Goal: Task Accomplishment & Management: Complete application form

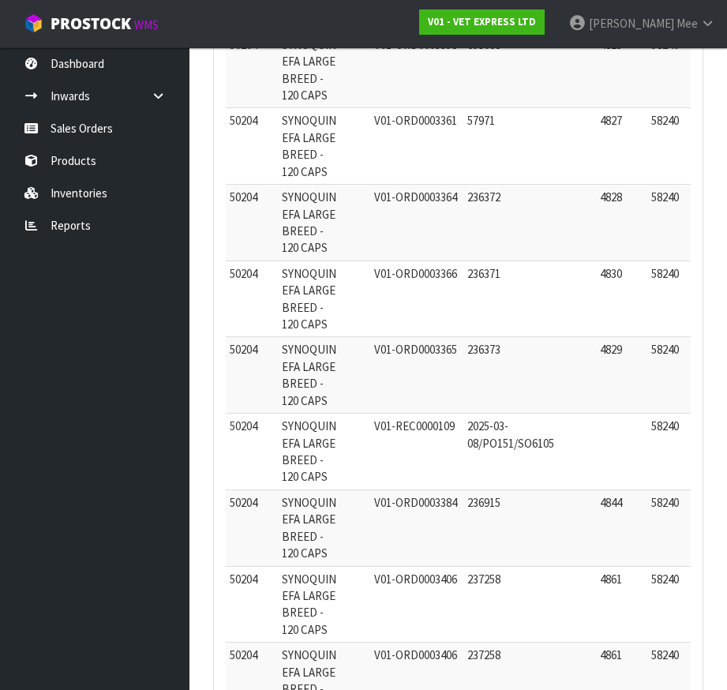
scroll to position [39612, 0]
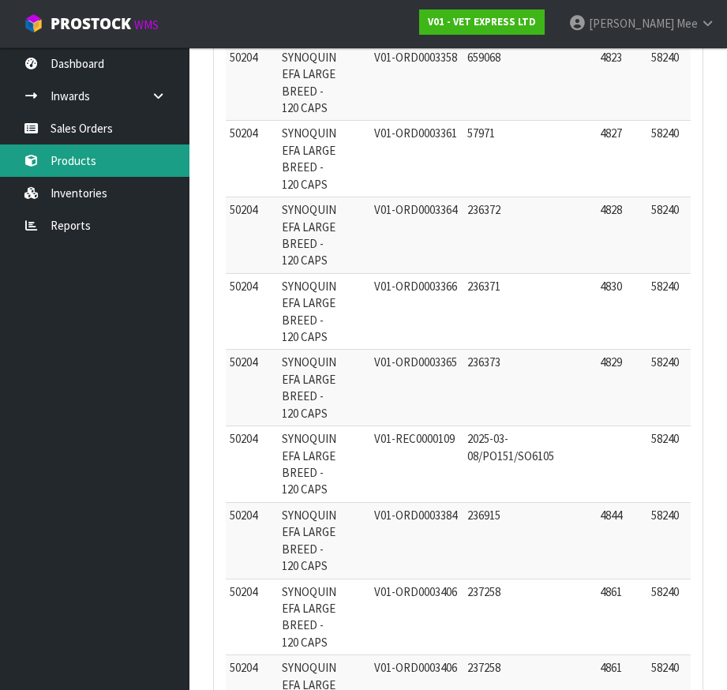
click at [69, 163] on link "Products" at bounding box center [94, 160] width 189 height 32
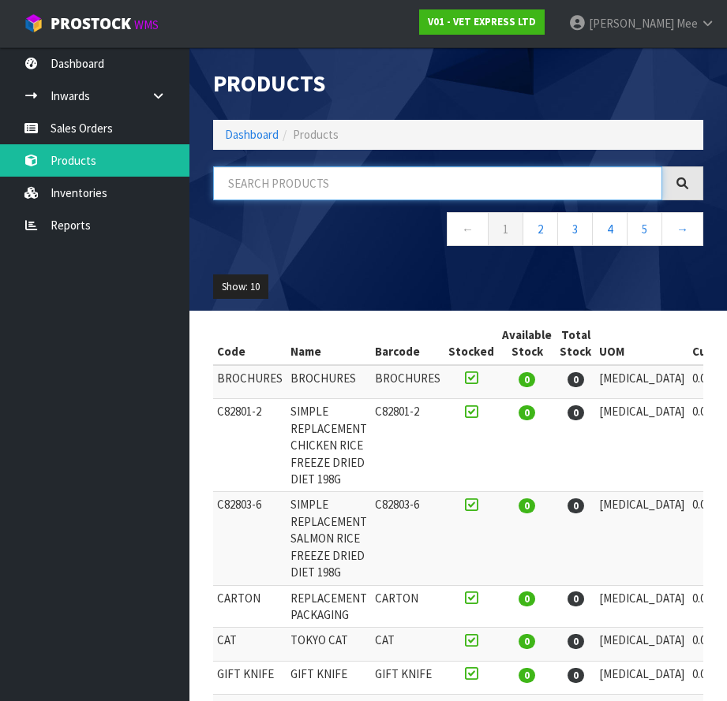
click at [282, 177] on input "text" at bounding box center [437, 183] width 449 height 34
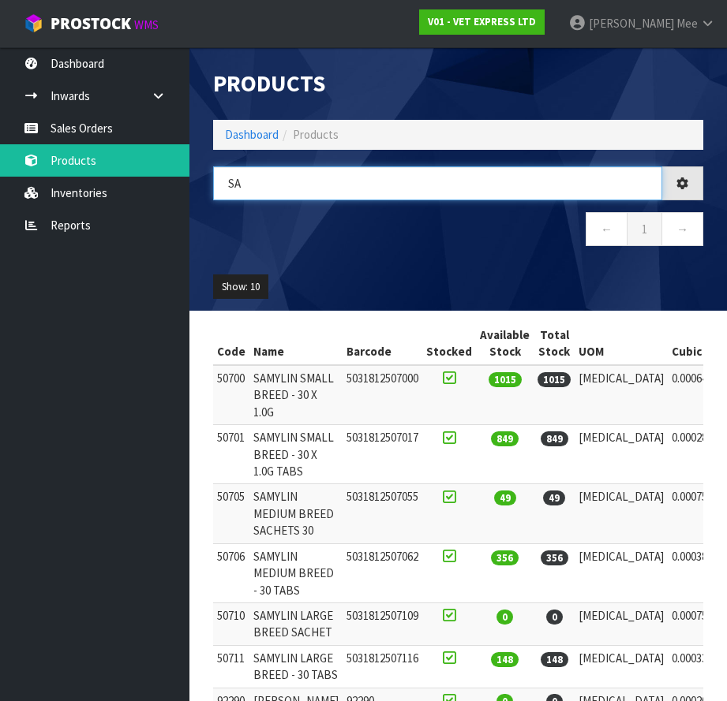
type input "S"
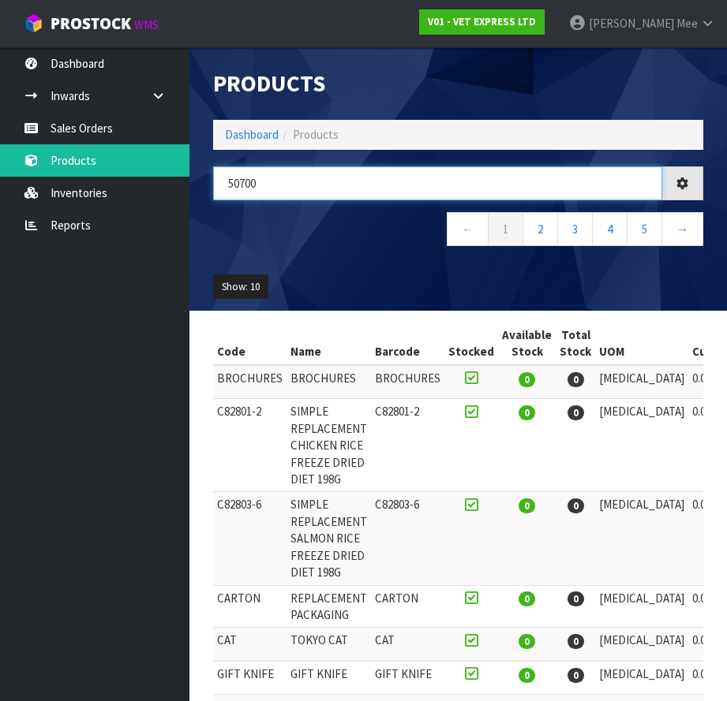
type input "50700"
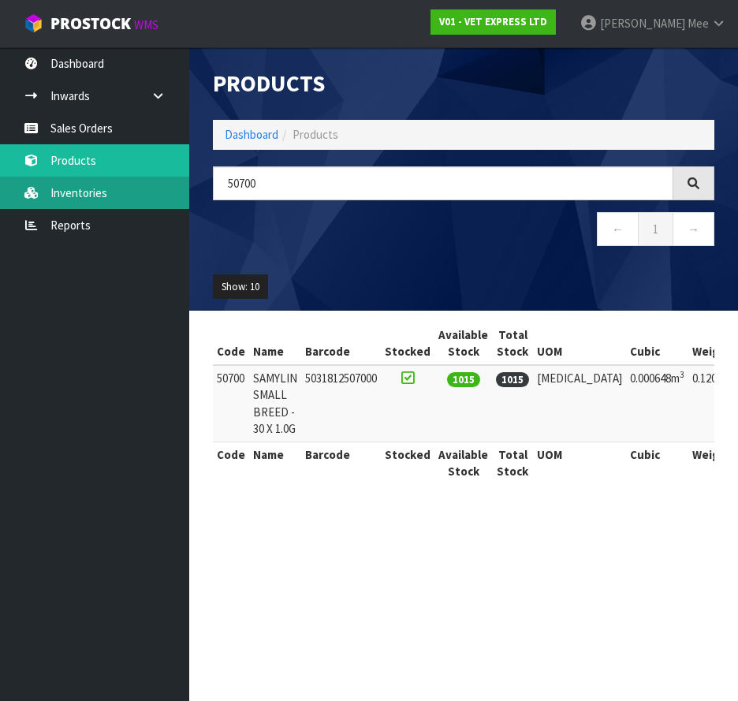
click at [88, 199] on link "Inventories" at bounding box center [94, 193] width 189 height 32
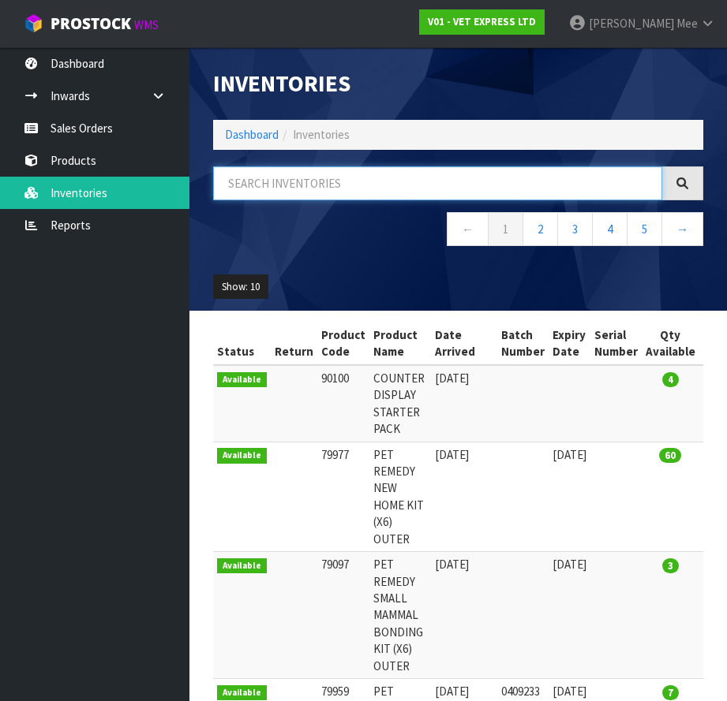
click at [267, 190] on input "text" at bounding box center [437, 183] width 449 height 34
type input "50700"
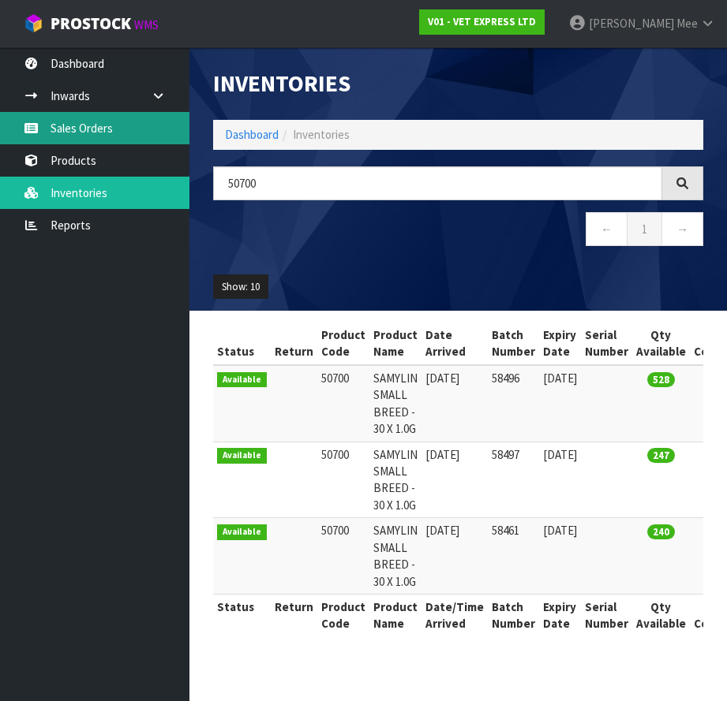
click at [50, 125] on link "Sales Orders" at bounding box center [94, 128] width 189 height 32
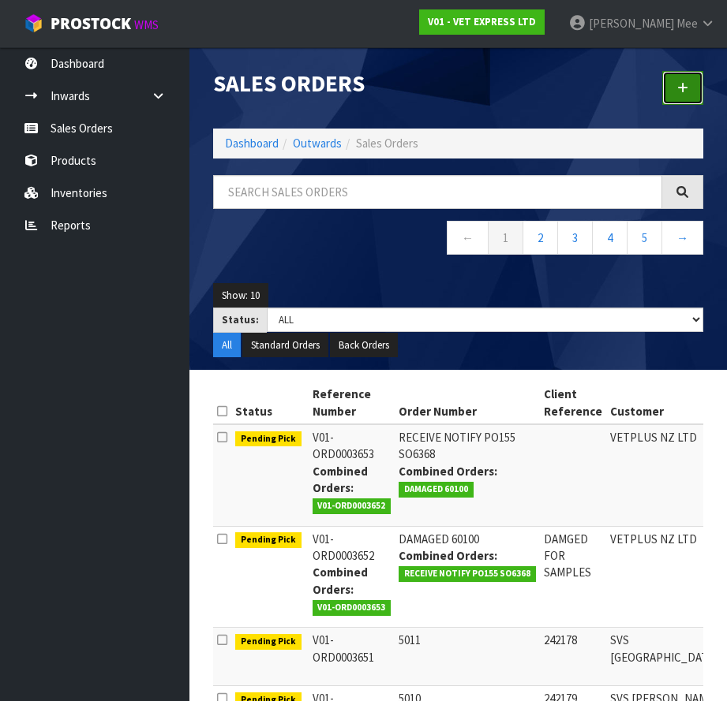
click at [684, 95] on link at bounding box center [682, 88] width 41 height 34
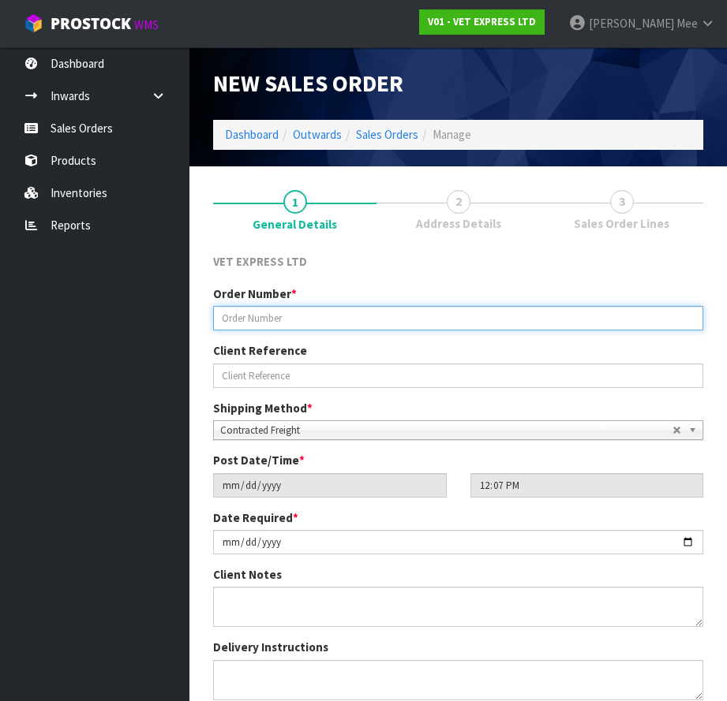
click at [288, 320] on input "text" at bounding box center [458, 318] width 490 height 24
type input "5013"
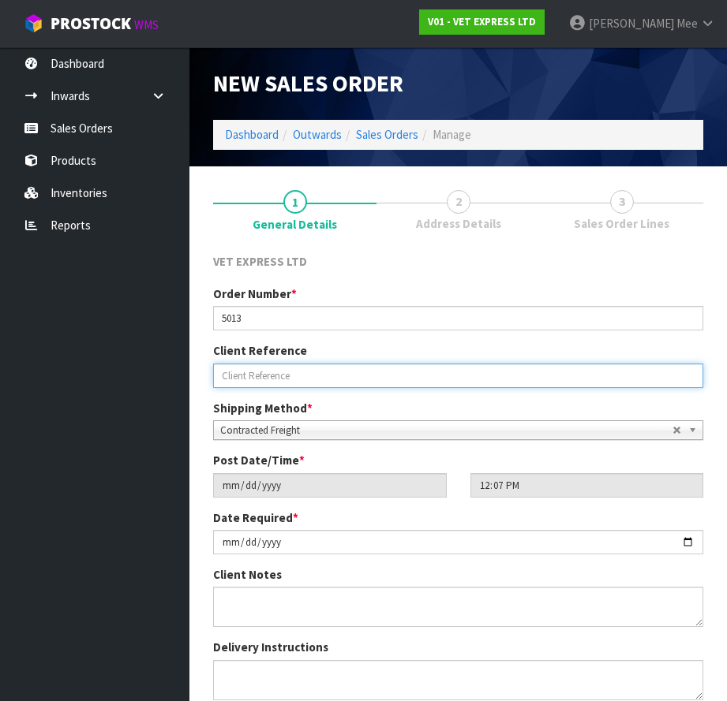
click at [288, 377] on input "text" at bounding box center [458, 376] width 490 height 24
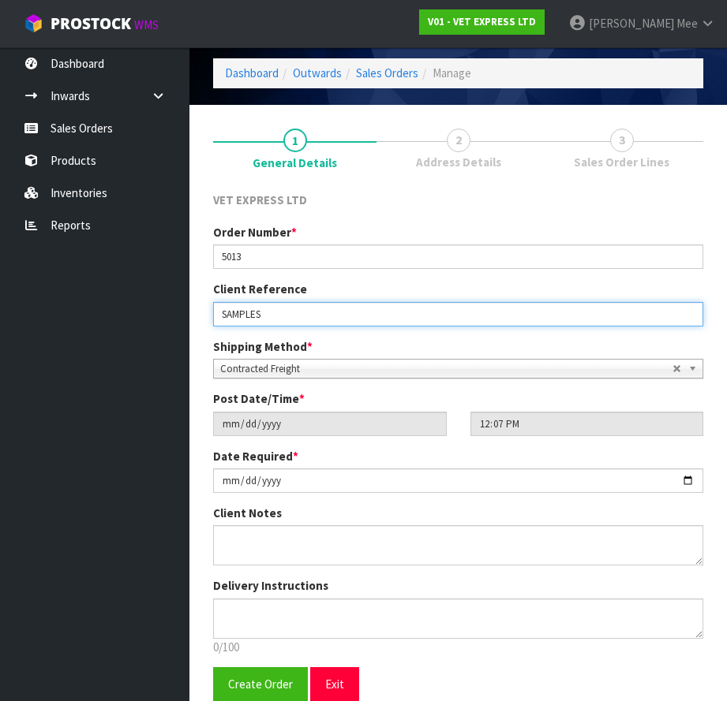
scroll to position [132, 0]
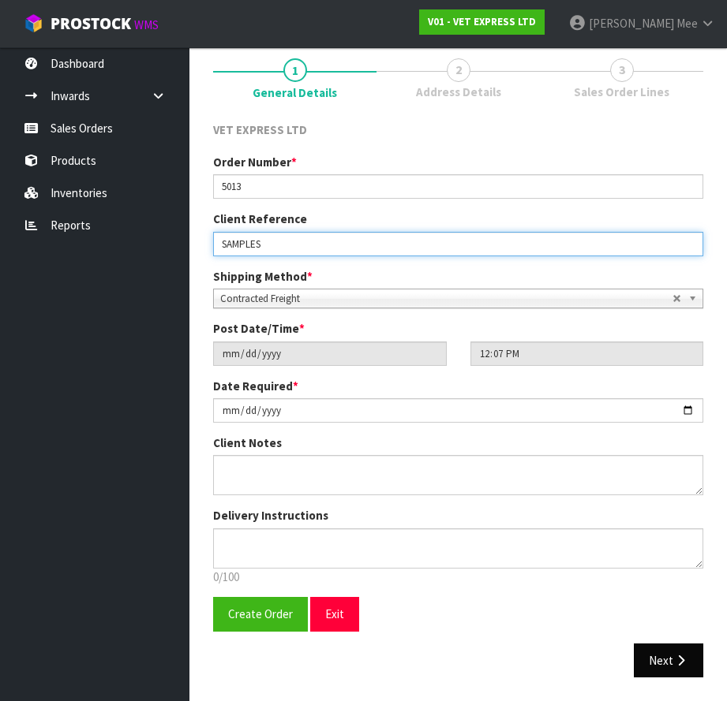
type input "SAMPLES"
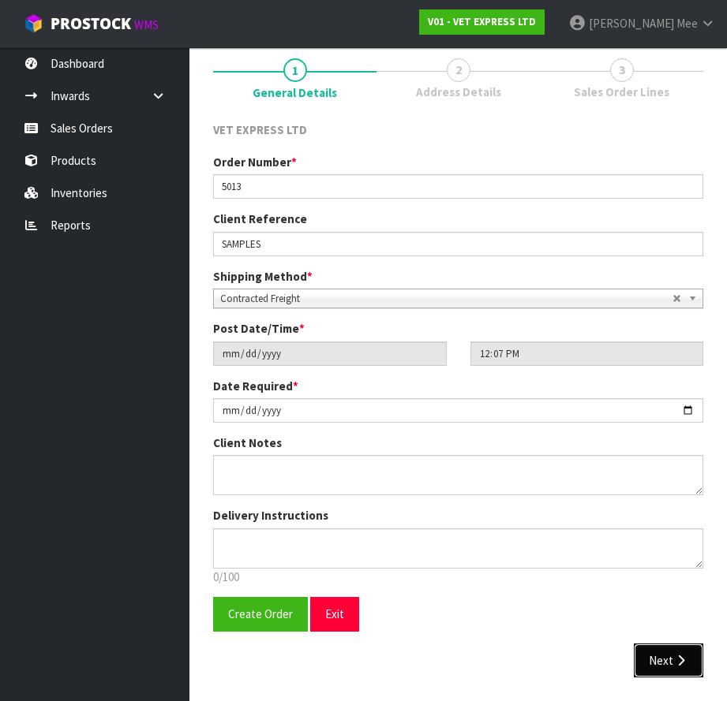
click at [671, 669] on button "Next" at bounding box center [668, 661] width 69 height 34
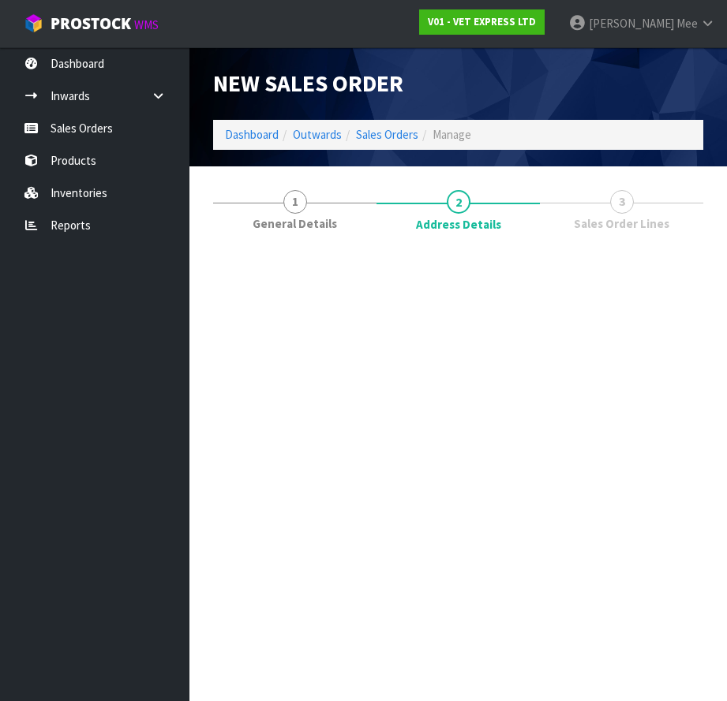
scroll to position [0, 0]
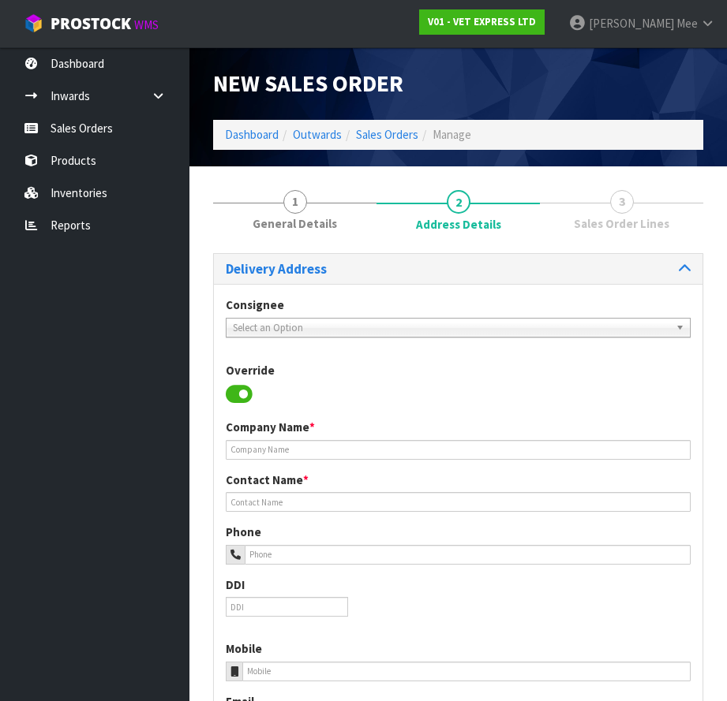
click at [284, 324] on span "Select an Option" at bounding box center [451, 328] width 436 height 19
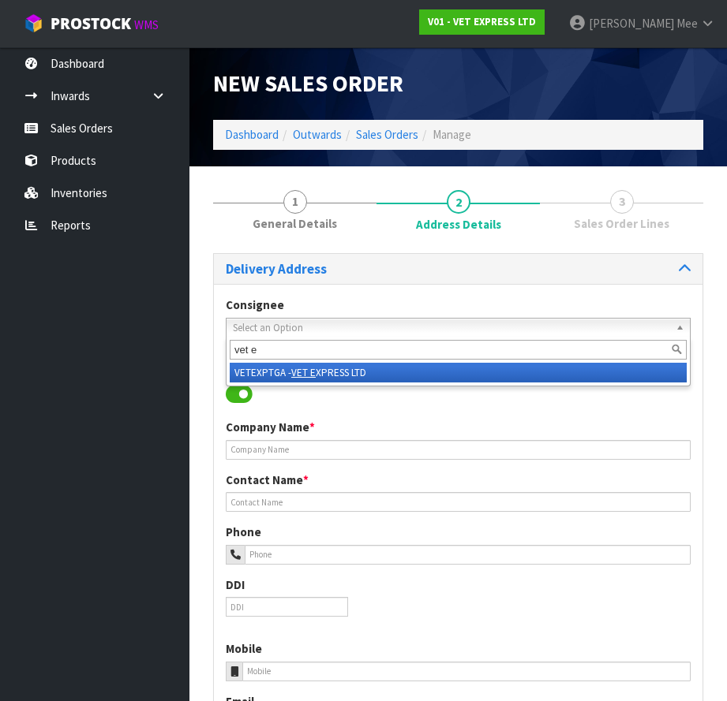
type input "vet e"
click at [305, 379] on em "VET E" at bounding box center [303, 372] width 24 height 13
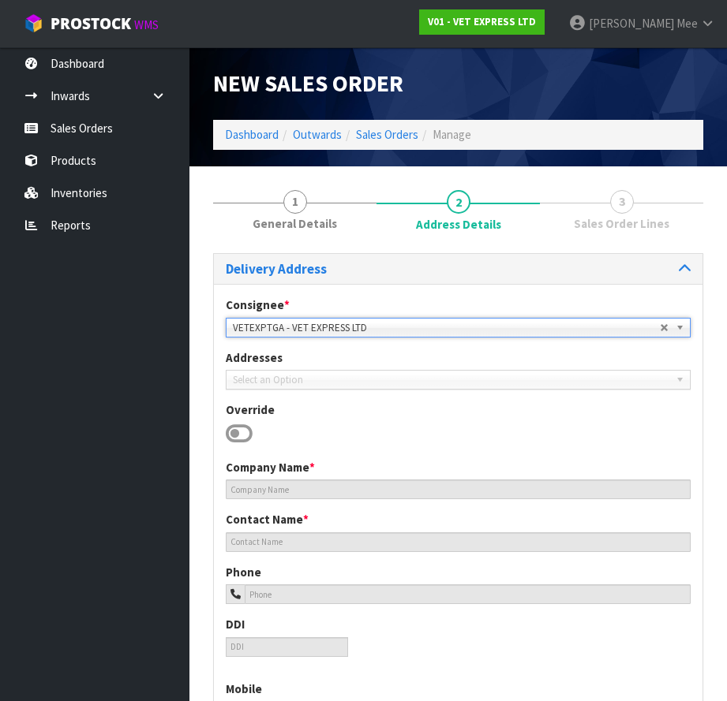
type input "[PHONE_NUMBER]"
type input "[PERSON_NAME][EMAIL_ADDRESS][DOMAIN_NAME]"
type input "PO BOOX 17047"
type input "3154"
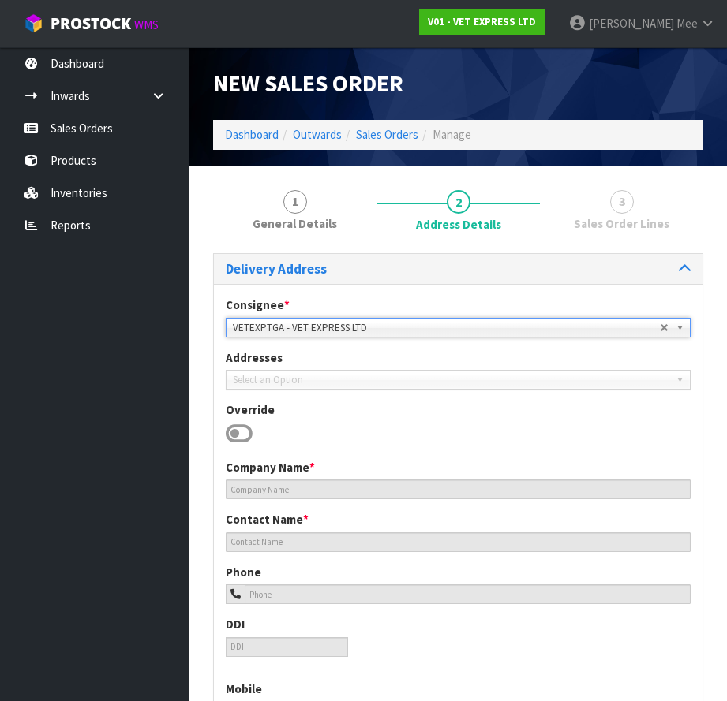
type input "OMOKOROA"
click at [383, 329] on span "VETEXPTGA - VET EXPRESS LTD" at bounding box center [446, 328] width 427 height 19
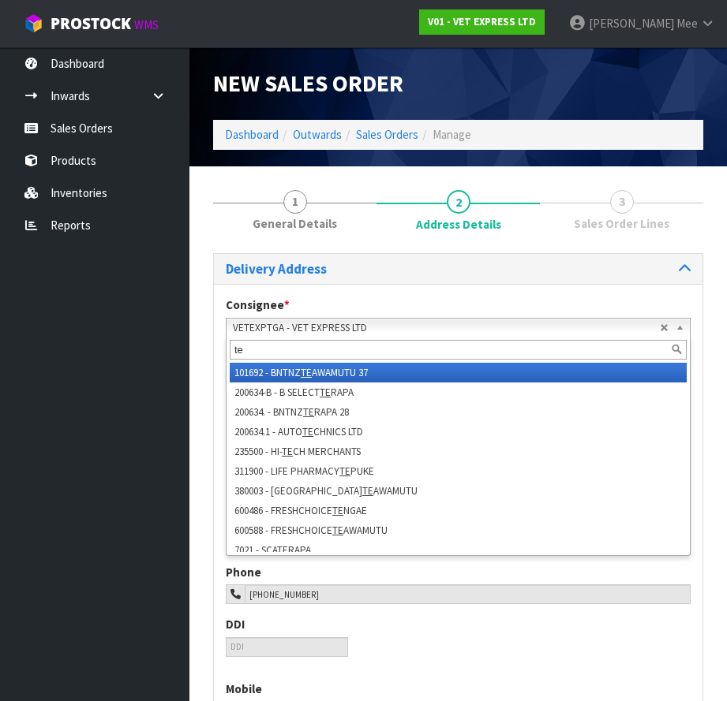
type input "t"
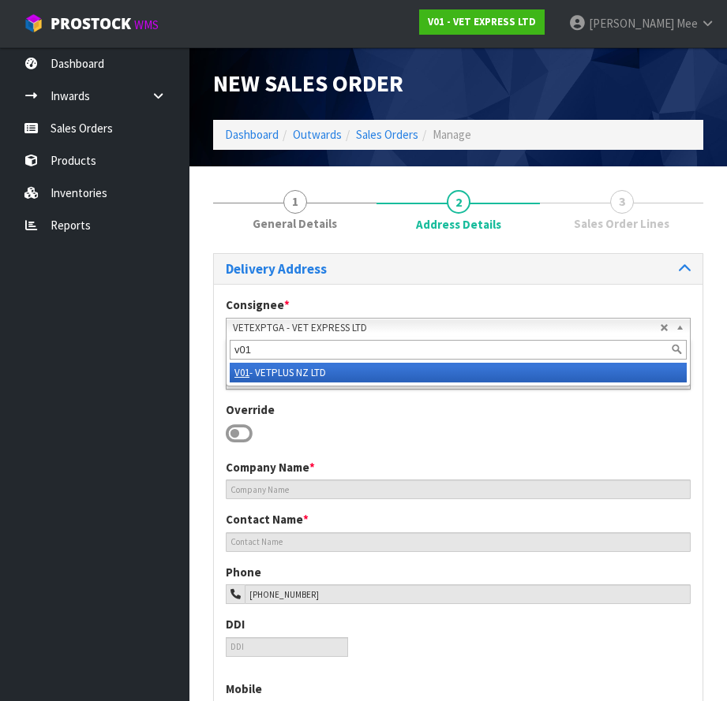
type input "v01"
click at [284, 374] on li "V01 - VETPLUS NZ LTD" at bounding box center [458, 373] width 457 height 20
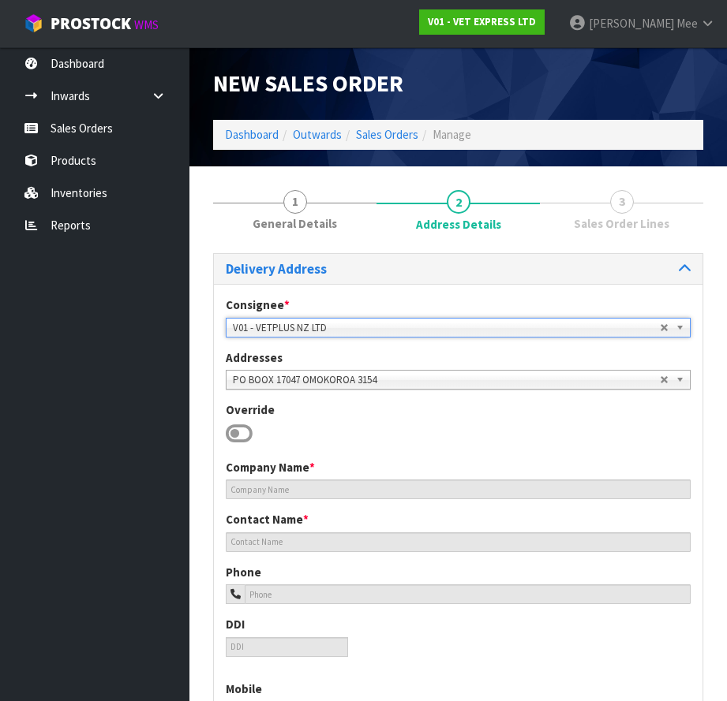
type input "VETPLUS NZ LTD"
type input "[PHONE_NUMBER]"
type input "[PERSON_NAME][EMAIL_ADDRESS][DOMAIN_NAME]"
type input "[STREET_ADDRESS][PERSON_NAME]"
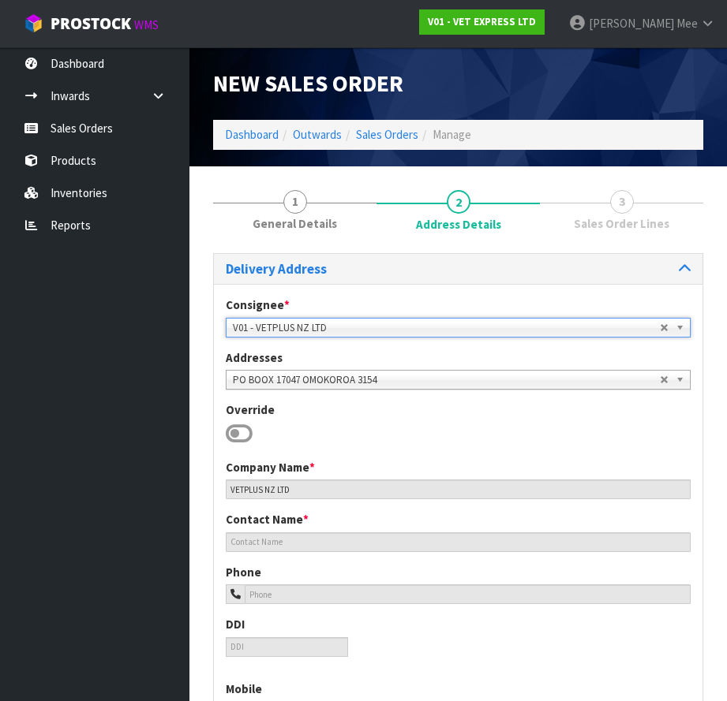
type input "3180"
type input "Whakamarama"
type input "TAURANGA"
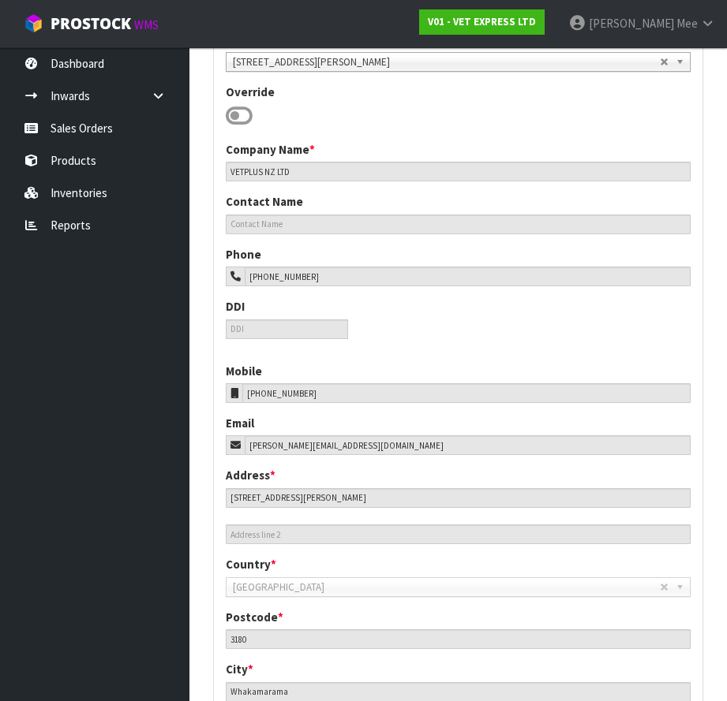
scroll to position [528, 0]
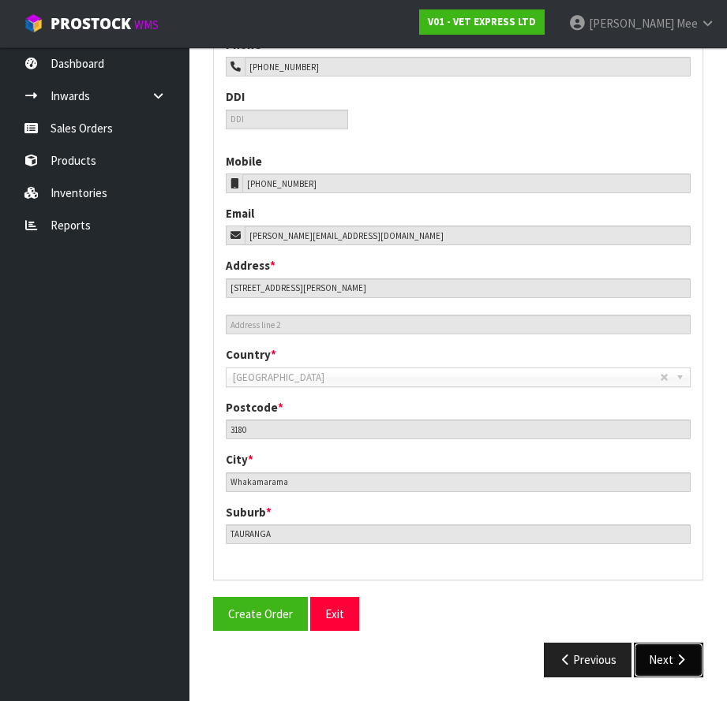
click at [686, 671] on button "Next" at bounding box center [668, 660] width 69 height 34
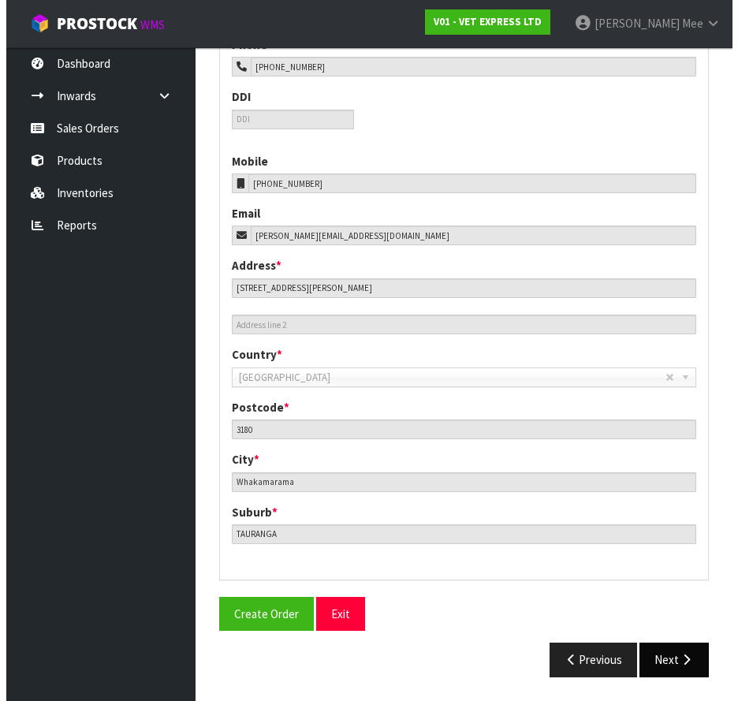
scroll to position [0, 0]
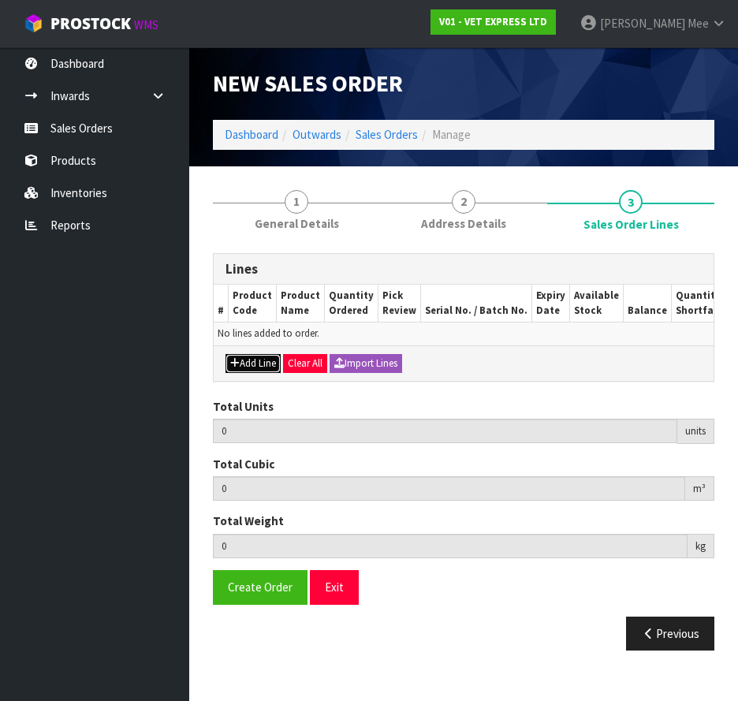
click at [252, 373] on button "Add Line" at bounding box center [253, 363] width 55 height 19
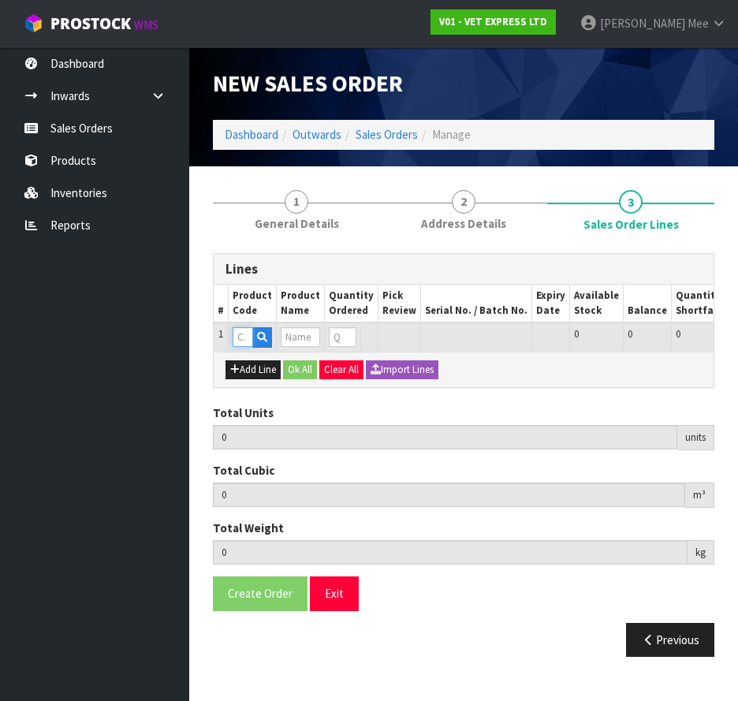
click at [243, 338] on input "text" at bounding box center [243, 337] width 21 height 20
type input "50517"
type input "0.000000"
type input "0.000"
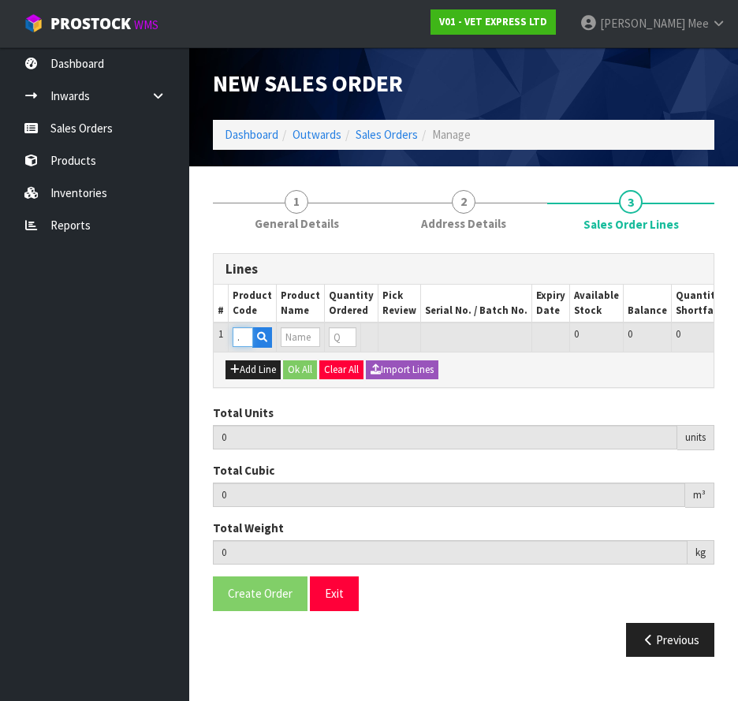
type input "LYPEX"
type input "0"
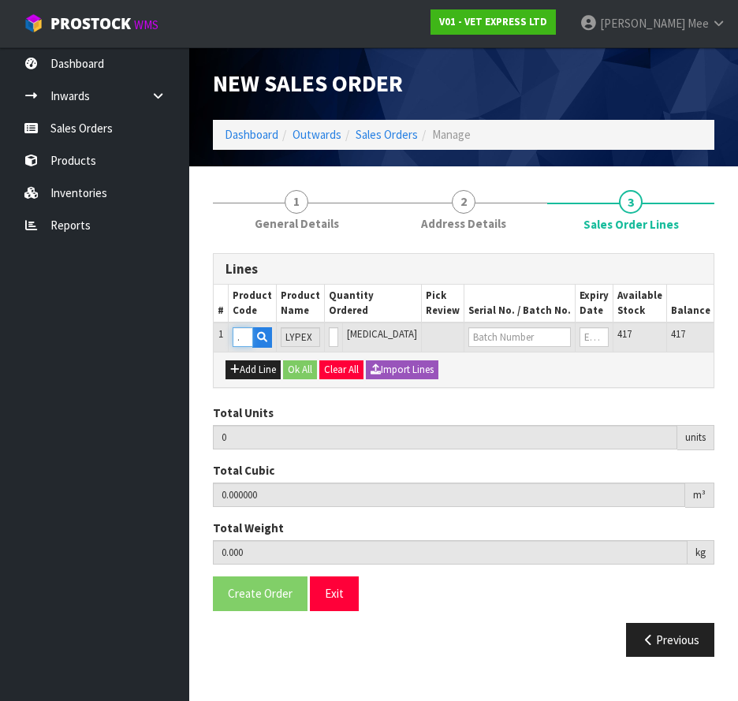
type input "50517"
click at [329, 338] on input "0" at bounding box center [333, 337] width 9 height 20
type input "1"
type input "0.0007"
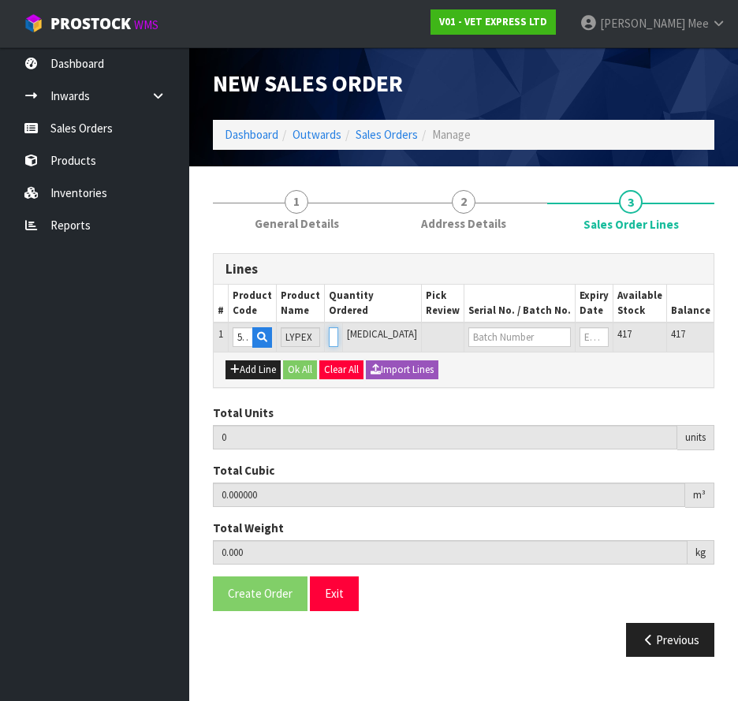
type input "0.1"
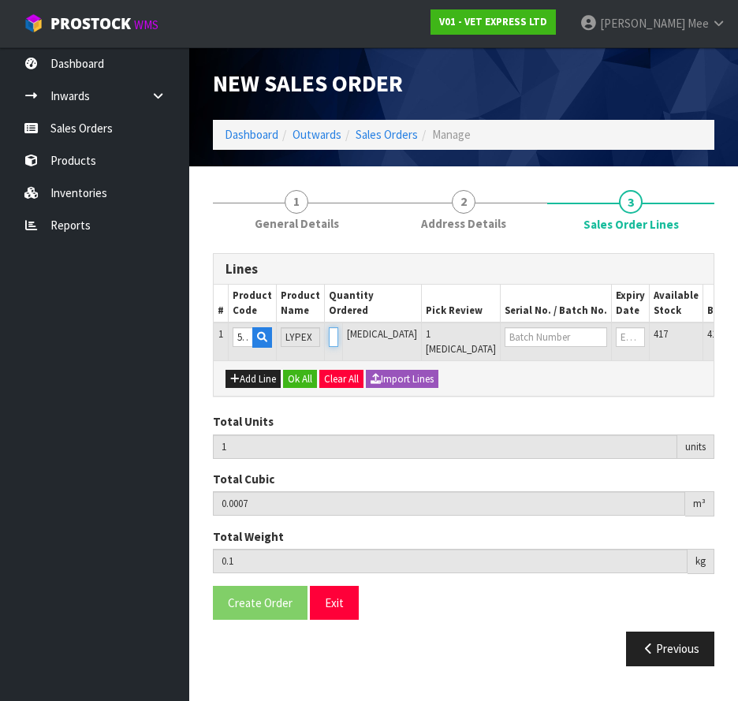
type input "1"
click at [329, 332] on input "1" at bounding box center [333, 337] width 9 height 20
click at [263, 379] on button "Add Line" at bounding box center [253, 379] width 55 height 19
type input "0"
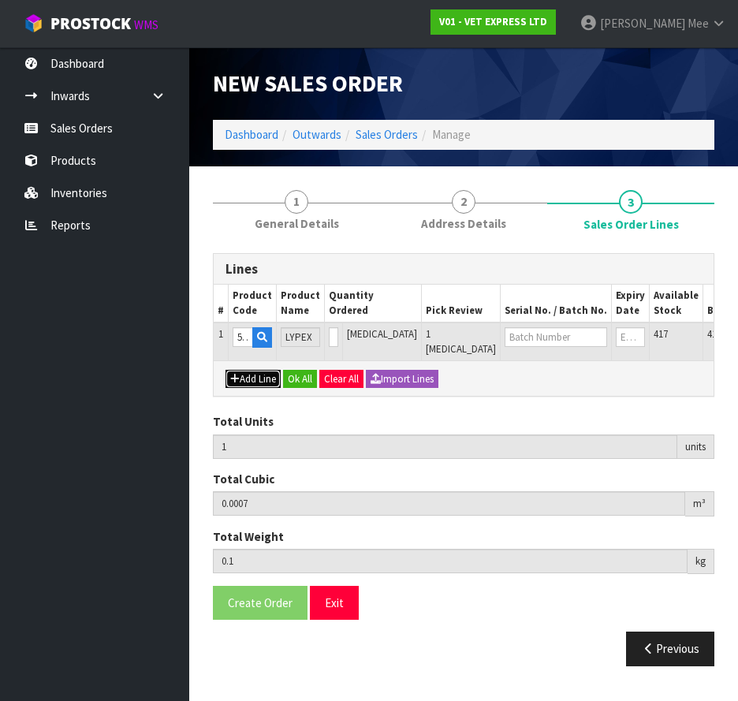
type input "0"
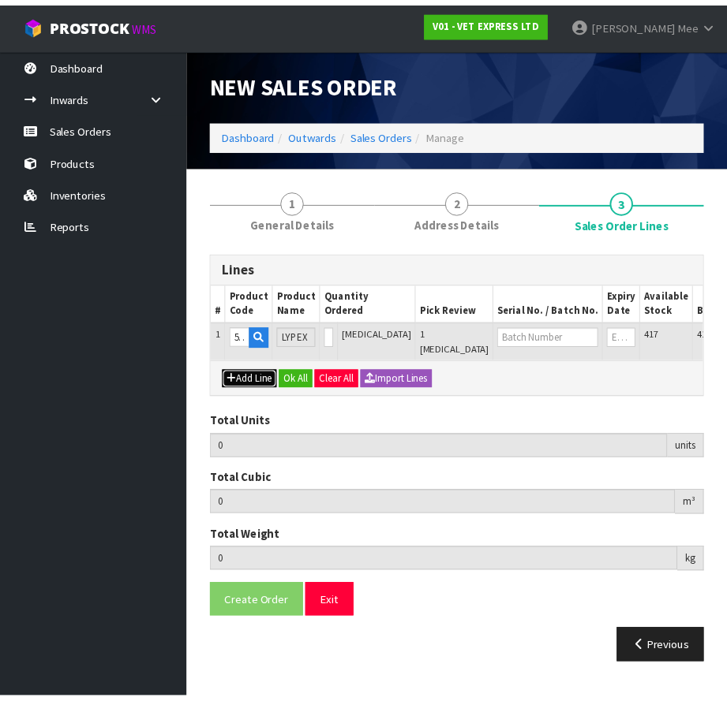
scroll to position [0, 0]
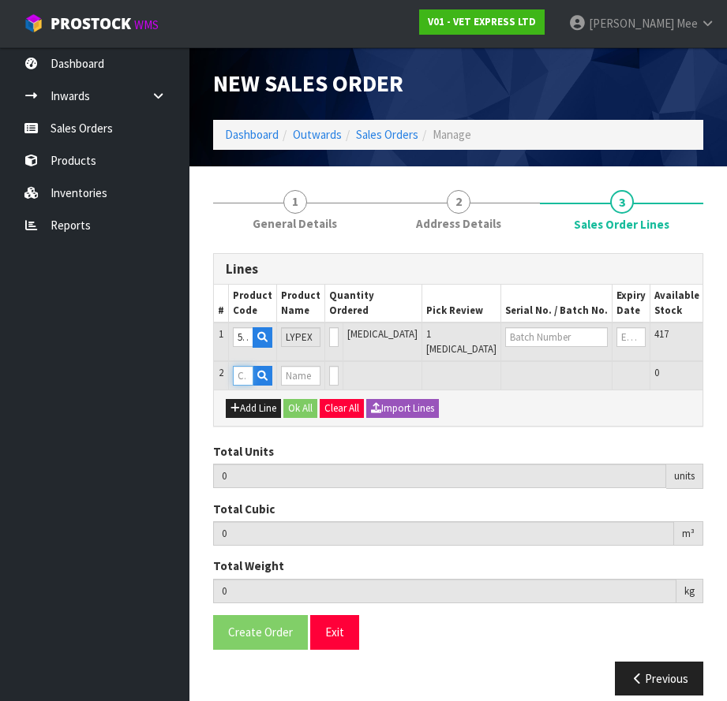
click at [241, 366] on input "text" at bounding box center [243, 376] width 21 height 20
type input "50125"
type input "1"
type input "0.0007"
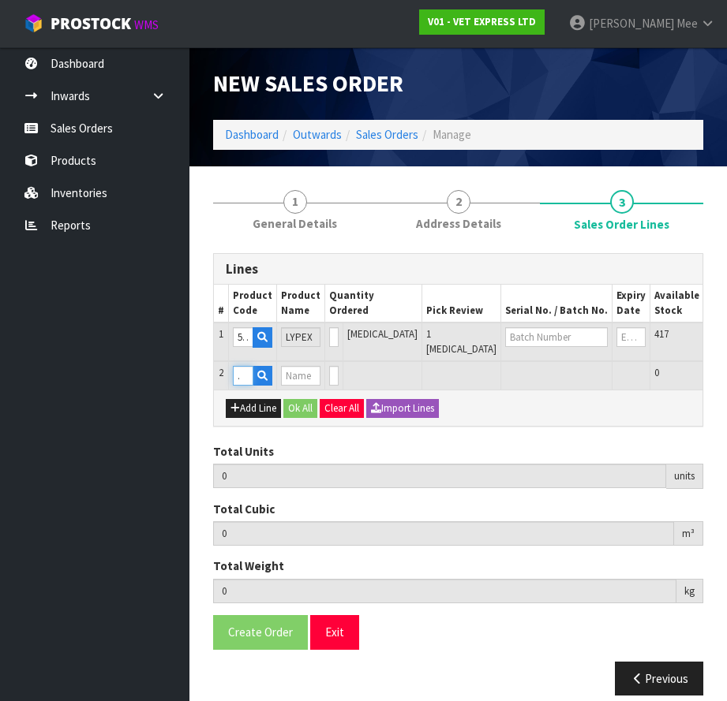
type input "0.1"
type input "APRYLIC"
type input "0"
type input "50125"
type input "2"
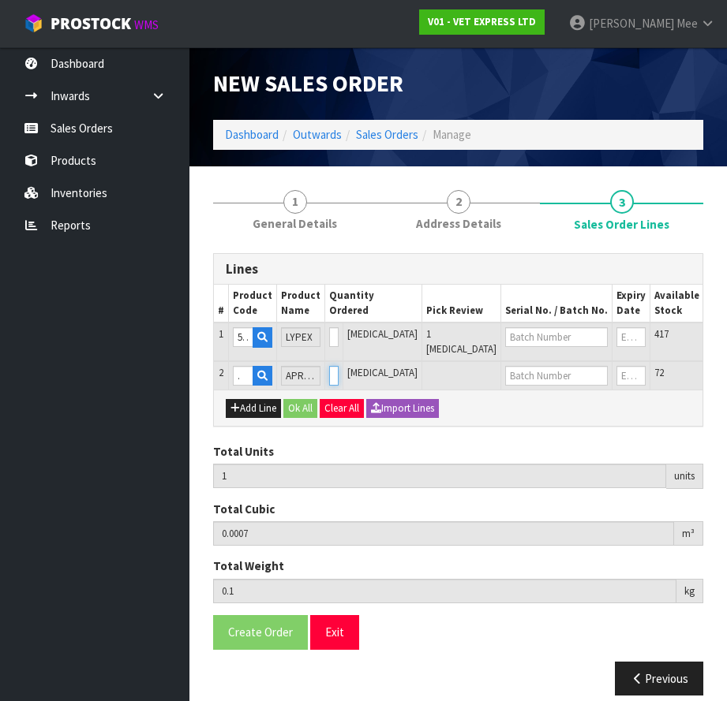
type input "0.00301"
type input "0.9"
type input "1"
click at [329, 366] on input "1" at bounding box center [333, 376] width 9 height 20
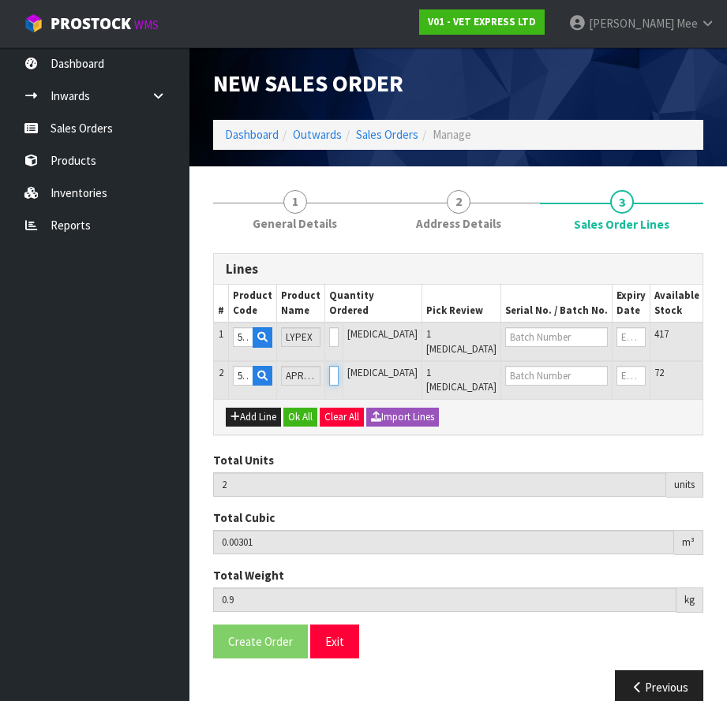
type input "3"
type input "0.00532"
type input "1.7"
type input "2"
click at [329, 366] on input "2" at bounding box center [333, 376] width 9 height 20
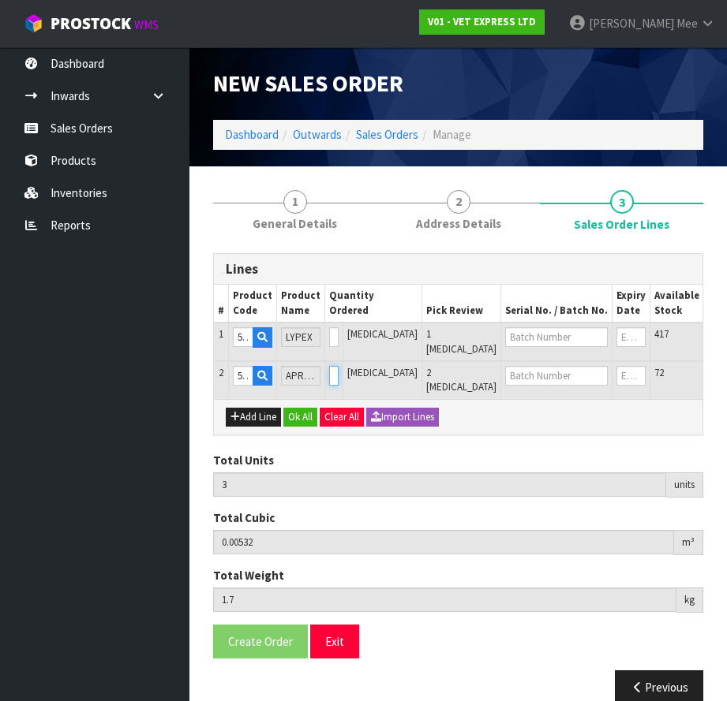
type input "4"
type input "0.00763"
type input "2.5"
type input "3"
click at [329, 366] on input "3" at bounding box center [333, 376] width 9 height 20
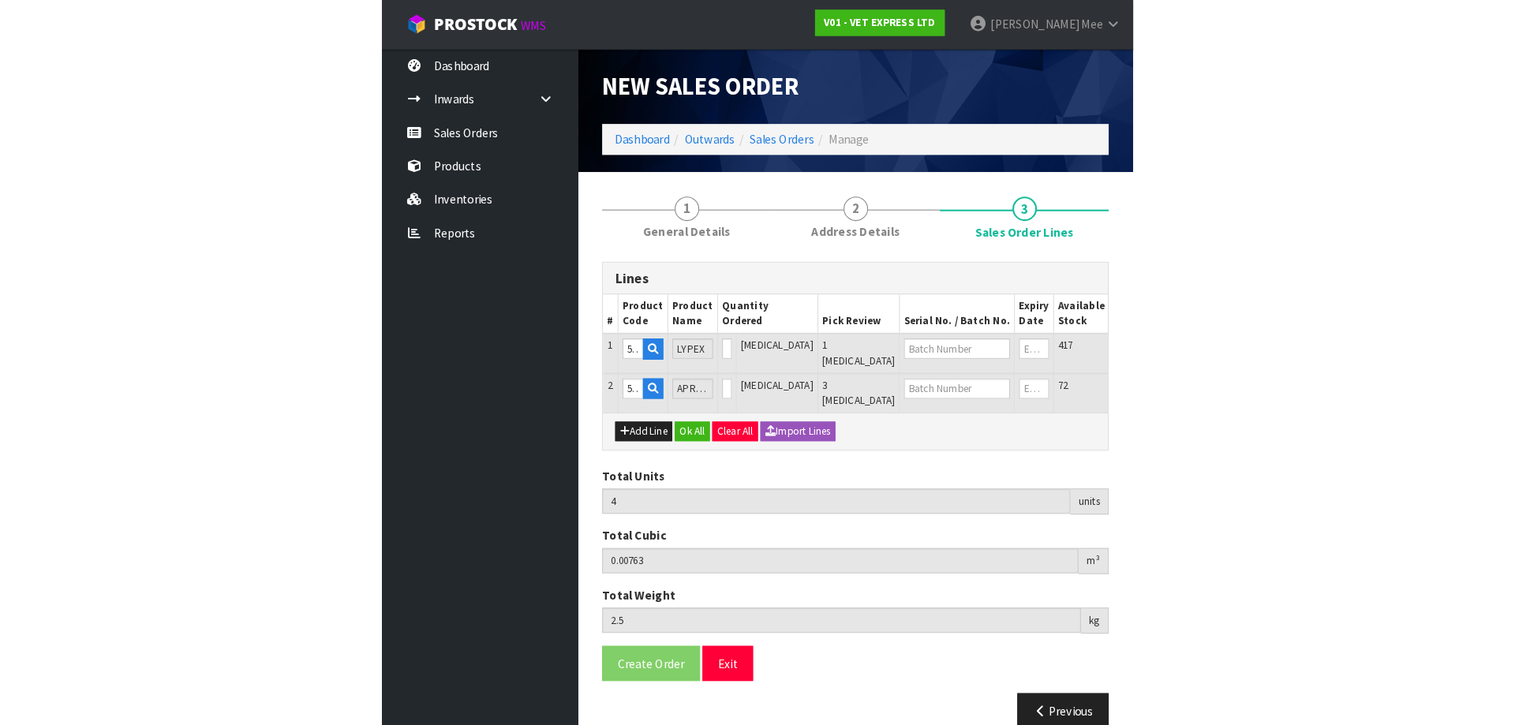
scroll to position [0, 0]
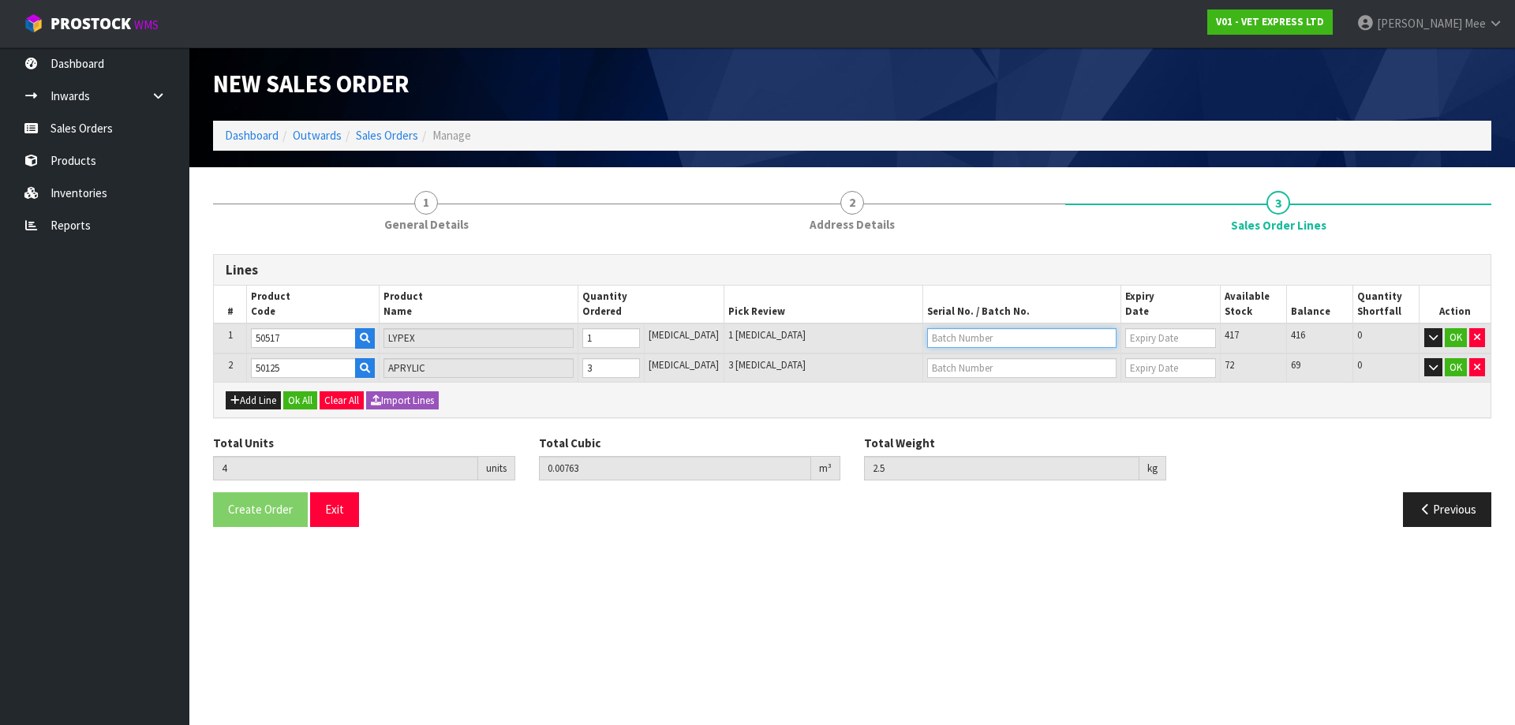
click at [726, 342] on input "text" at bounding box center [1022, 338] width 190 height 20
click at [726, 383] on link "58484" at bounding box center [968, 386] width 125 height 21
type input "58484"
type input "[DATE]"
click at [297, 398] on button "Ok All" at bounding box center [300, 400] width 34 height 19
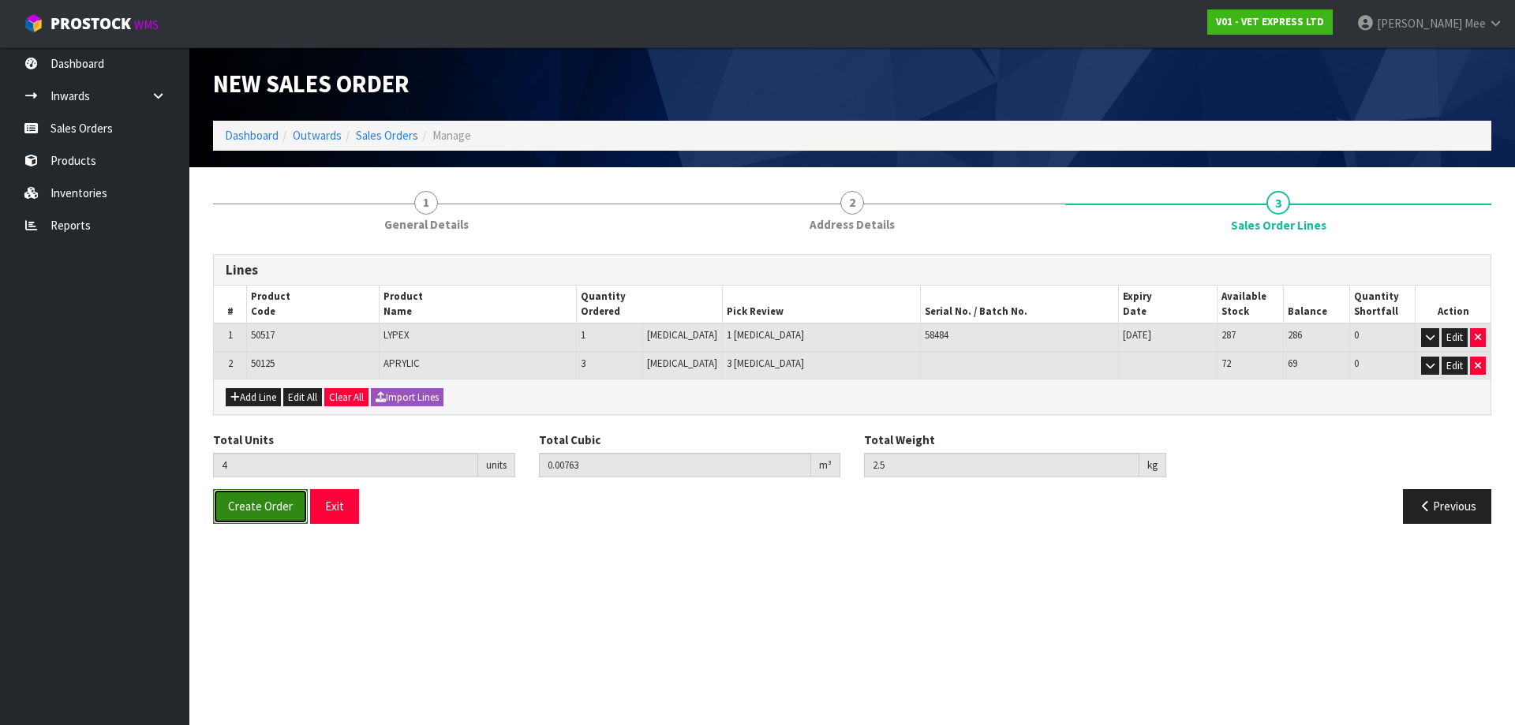
click at [259, 514] on button "Create Order" at bounding box center [260, 506] width 95 height 34
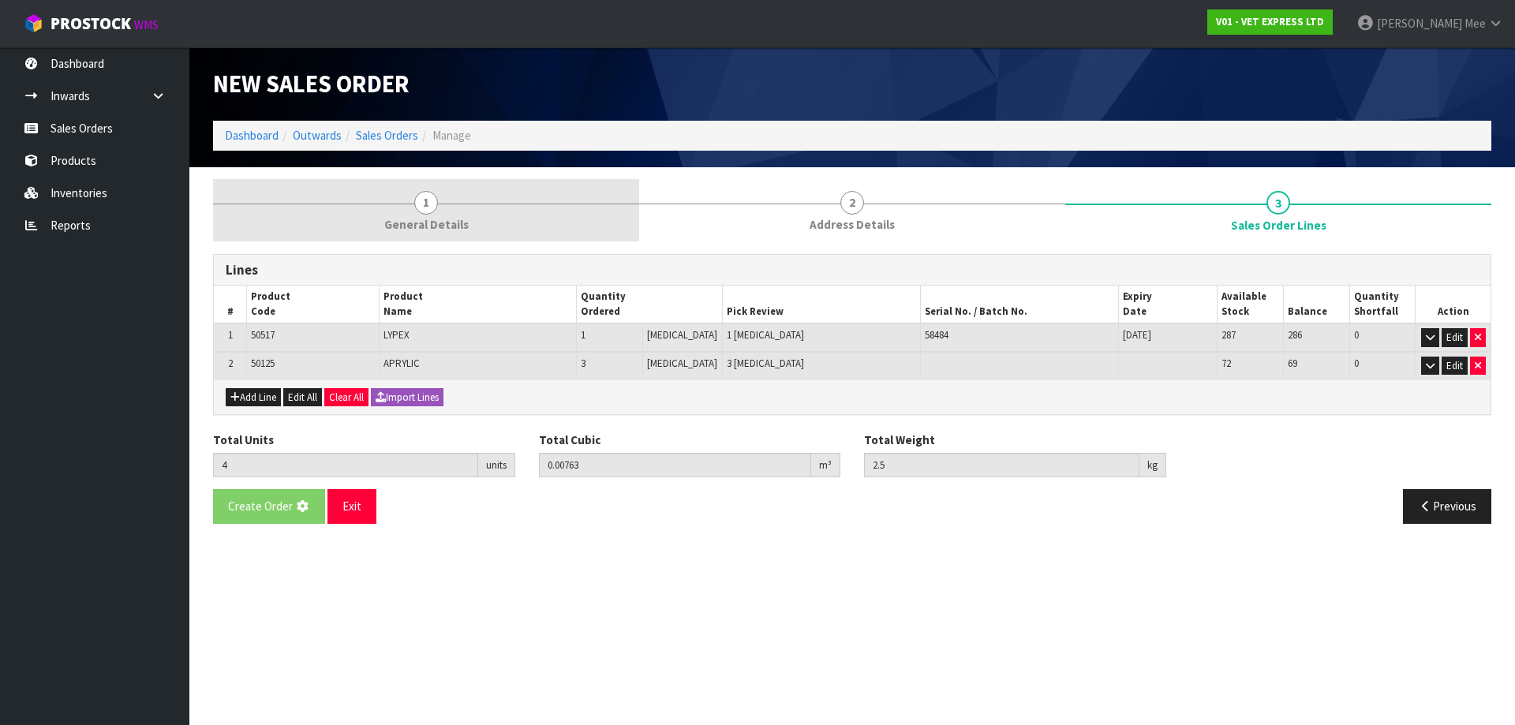
click at [410, 215] on link "1 General Details" at bounding box center [426, 210] width 426 height 62
